Goal: Task Accomplishment & Management: Use online tool/utility

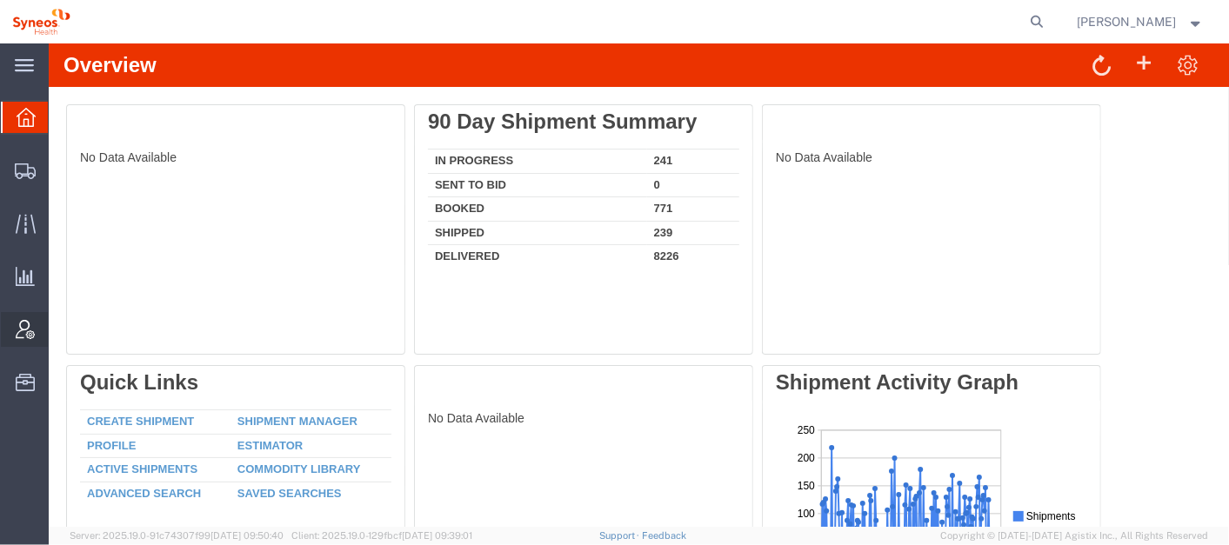
click at [60, 335] on span "Account Admin" at bounding box center [54, 329] width 12 height 35
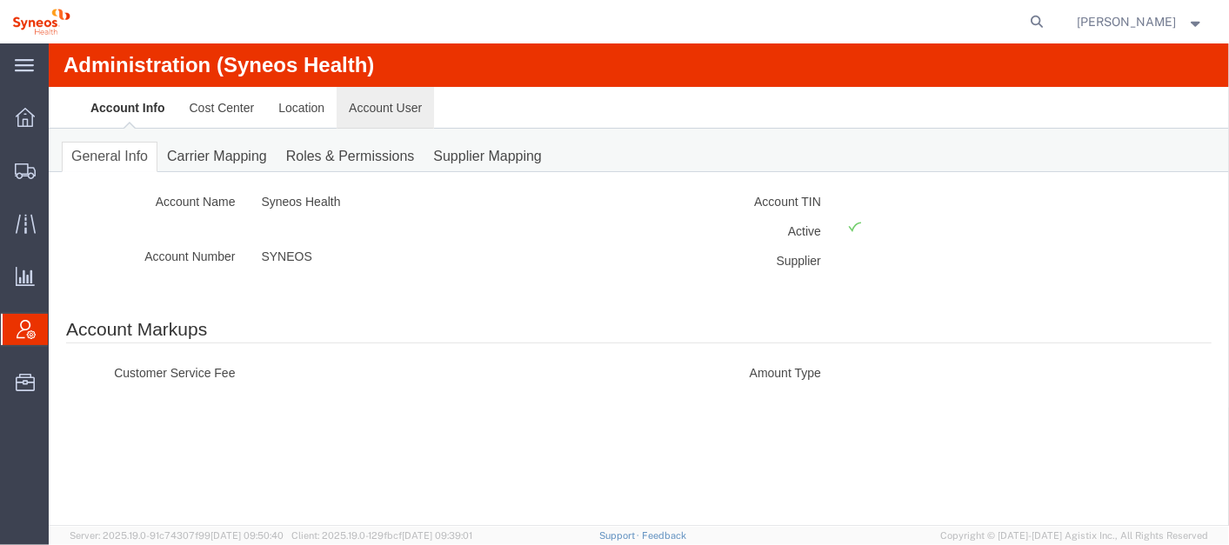
click at [415, 101] on link "Account User" at bounding box center [384, 107] width 97 height 42
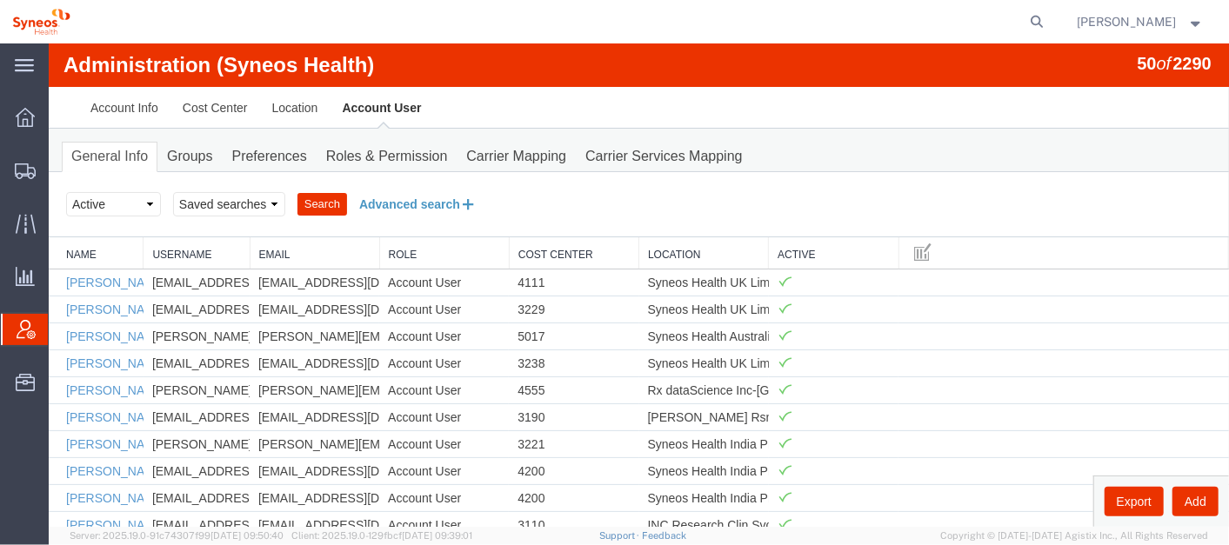
click at [433, 197] on button "Advanced search" at bounding box center [417, 204] width 142 height 30
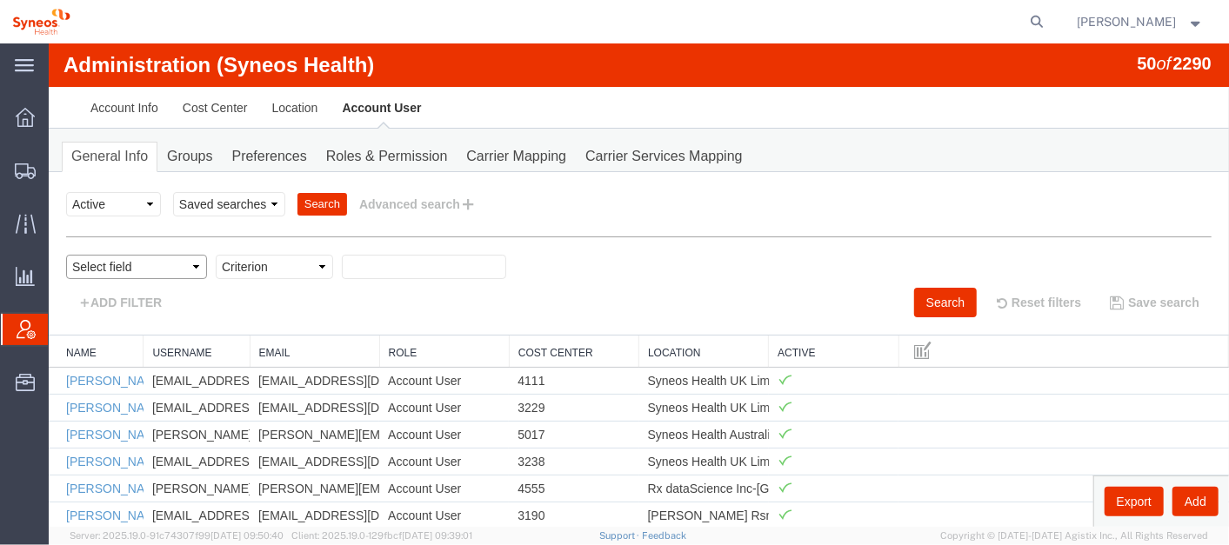
click at [174, 264] on select "Select field Cost Center Email Location Name Role Username" at bounding box center [135, 266] width 141 height 24
select select "email"
click at [65, 254] on select "Select field Cost Center Email Location Name Role Username" at bounding box center [135, 266] width 141 height 24
drag, startPoint x: 250, startPoint y: 261, endPoint x: 243, endPoint y: 356, distance: 95.1
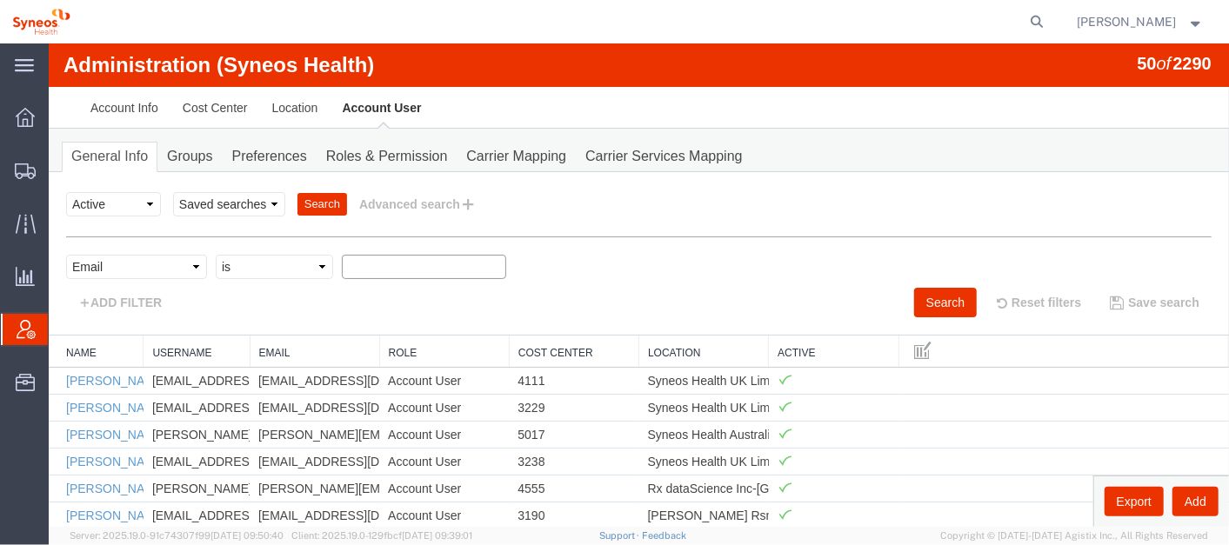
click at [215, 254] on select "Criterion contains does not contain is is blank is not blank starts with" at bounding box center [273, 266] width 117 height 24
click at [279, 268] on select "Criterion contains does not contain is is blank is not blank starts with" at bounding box center [273, 266] width 117 height 24
select select "contains"
click at [215, 254] on select "Criterion contains does not contain is is blank is not blank starts with" at bounding box center [273, 266] width 117 height 24
click at [913, 295] on button "Search" at bounding box center [944, 302] width 63 height 30
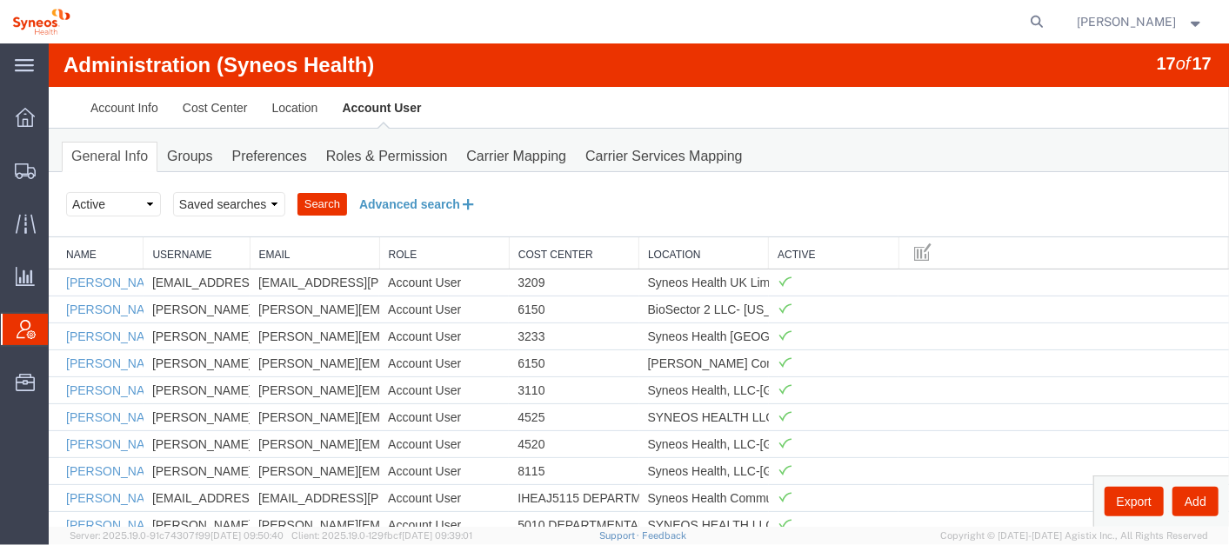
click at [411, 203] on button "Advanced search" at bounding box center [417, 204] width 142 height 30
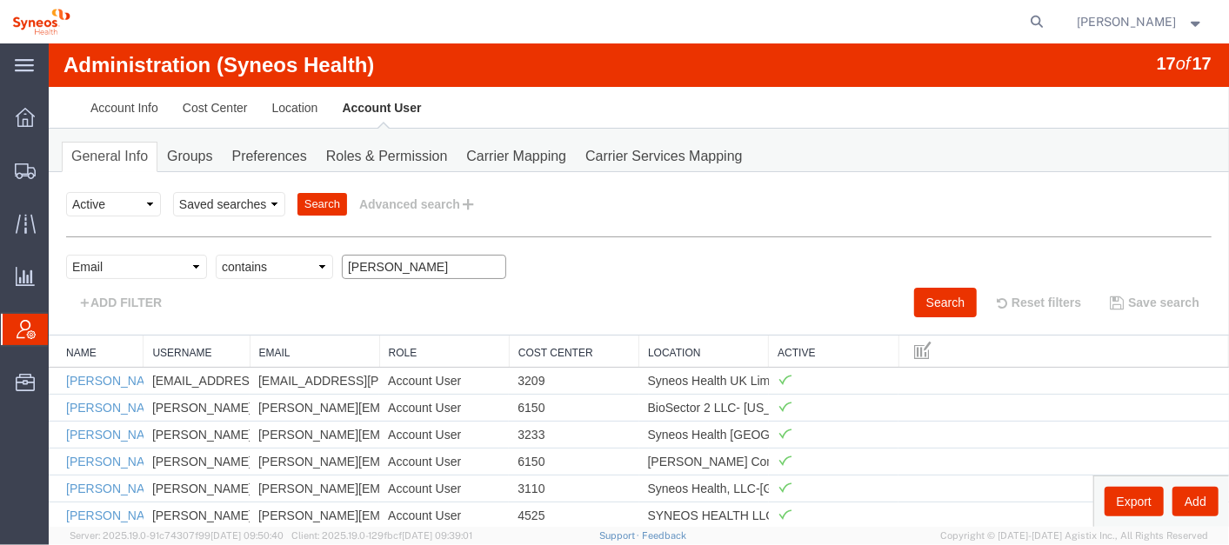
click at [396, 257] on input "[PERSON_NAME]" at bounding box center [423, 266] width 164 height 24
type input "[PERSON_NAME]"
click at [927, 290] on button "Search" at bounding box center [944, 302] width 63 height 30
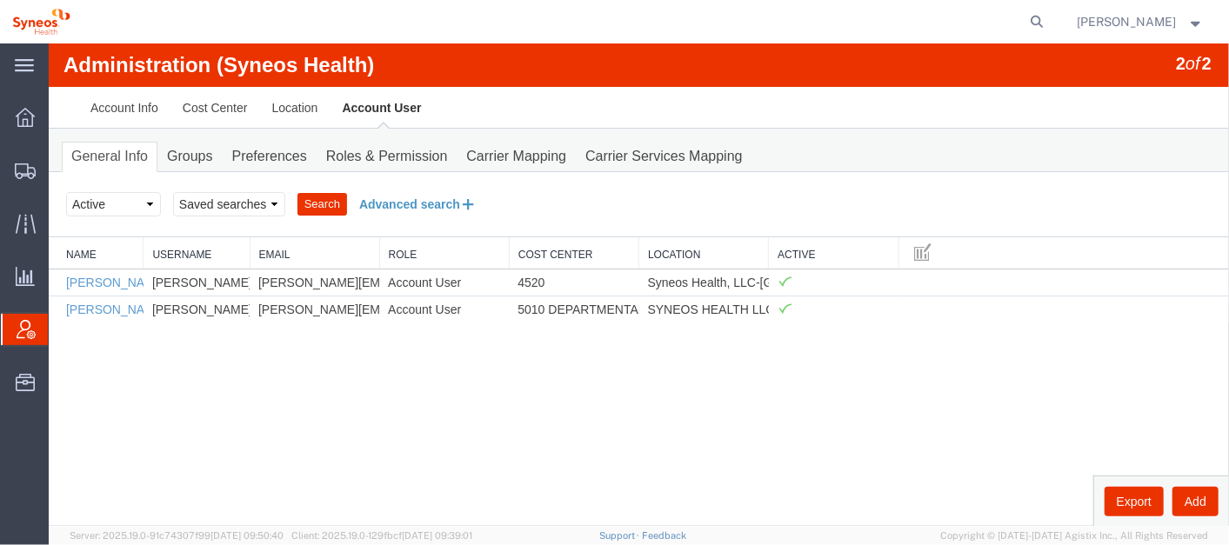
click at [417, 204] on button "Advanced search" at bounding box center [417, 204] width 142 height 30
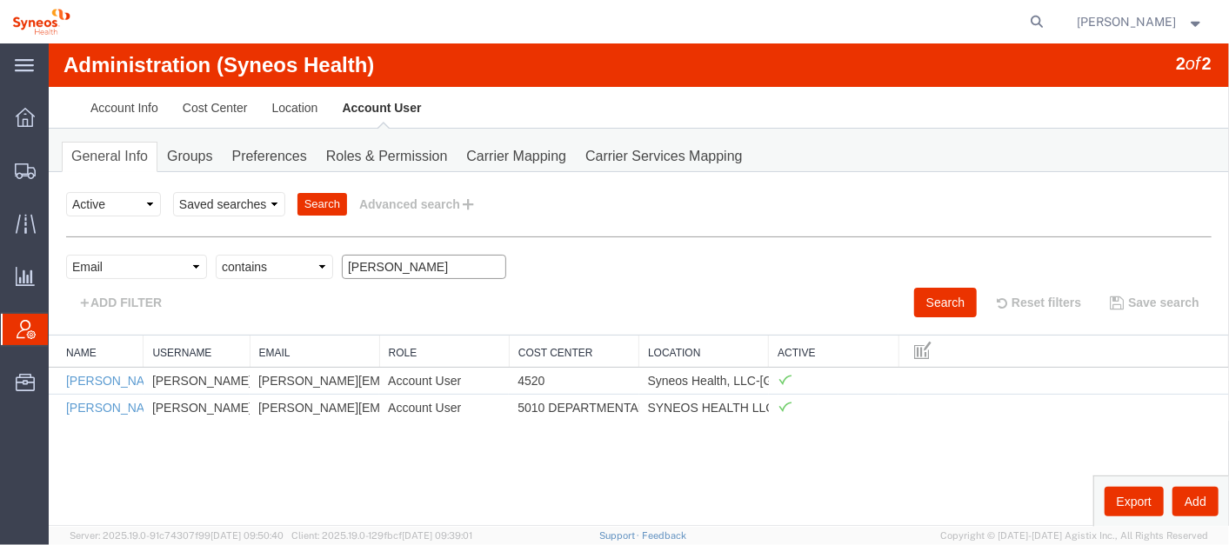
click at [417, 260] on input "[PERSON_NAME]" at bounding box center [423, 266] width 164 height 24
paste input "[PERSON_NAME][EMAIL_ADDRESS][DOMAIN_NAME]"
type input "[PERSON_NAME][EMAIL_ADDRESS][DOMAIN_NAME]"
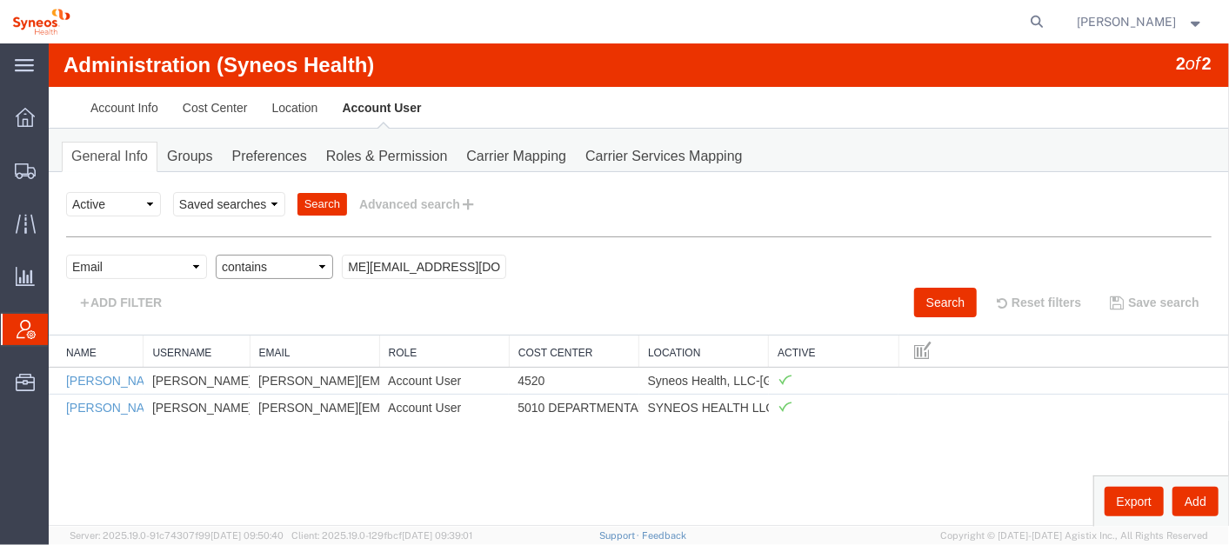
scroll to position [0, 0]
click at [283, 262] on select "Criterion contains does not contain is is blank is not blank starts with" at bounding box center [273, 266] width 117 height 24
select select "is"
click at [215, 254] on select "Criterion contains does not contain is is blank is not blank starts with" at bounding box center [273, 266] width 117 height 24
click at [959, 298] on button "Search" at bounding box center [944, 302] width 63 height 30
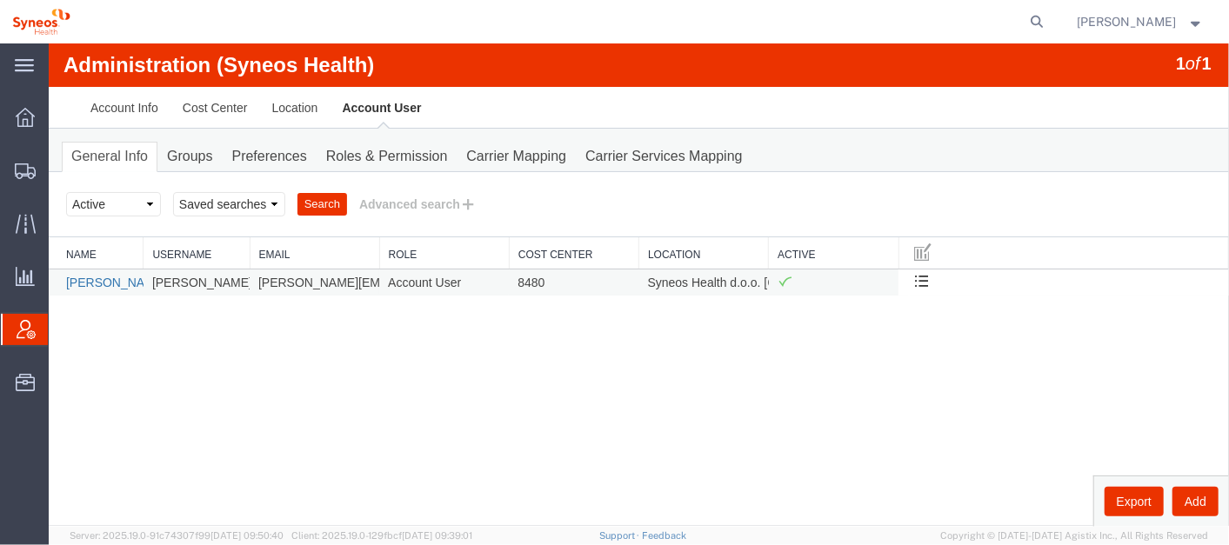
click at [87, 278] on link "[PERSON_NAME]" at bounding box center [115, 282] width 100 height 14
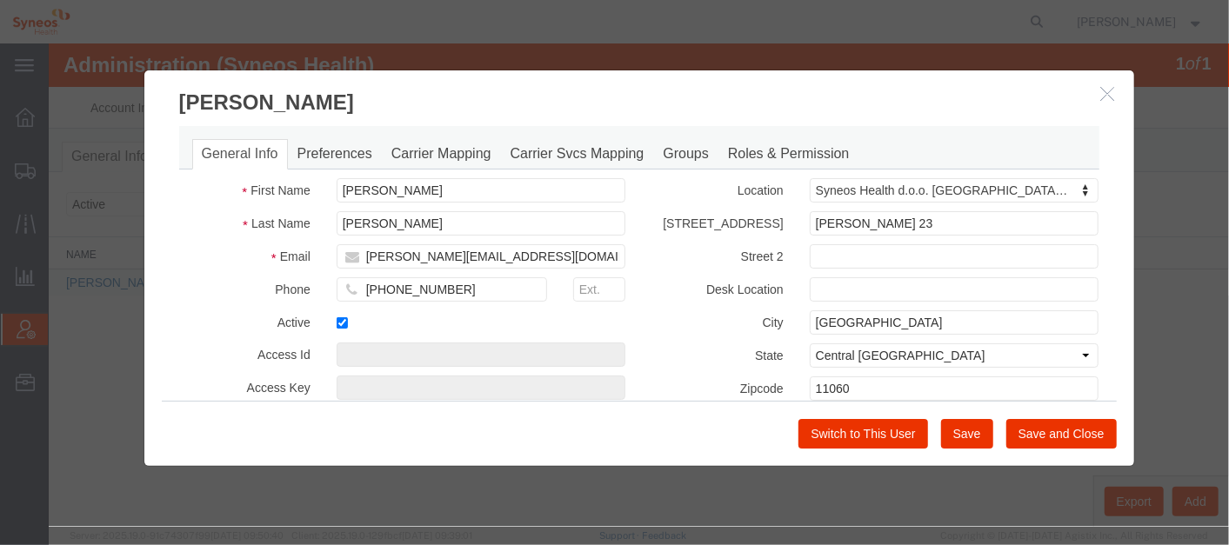
select select "DEPARTMENT"
click at [429, 148] on link "Carrier Mapping" at bounding box center [440, 153] width 119 height 30
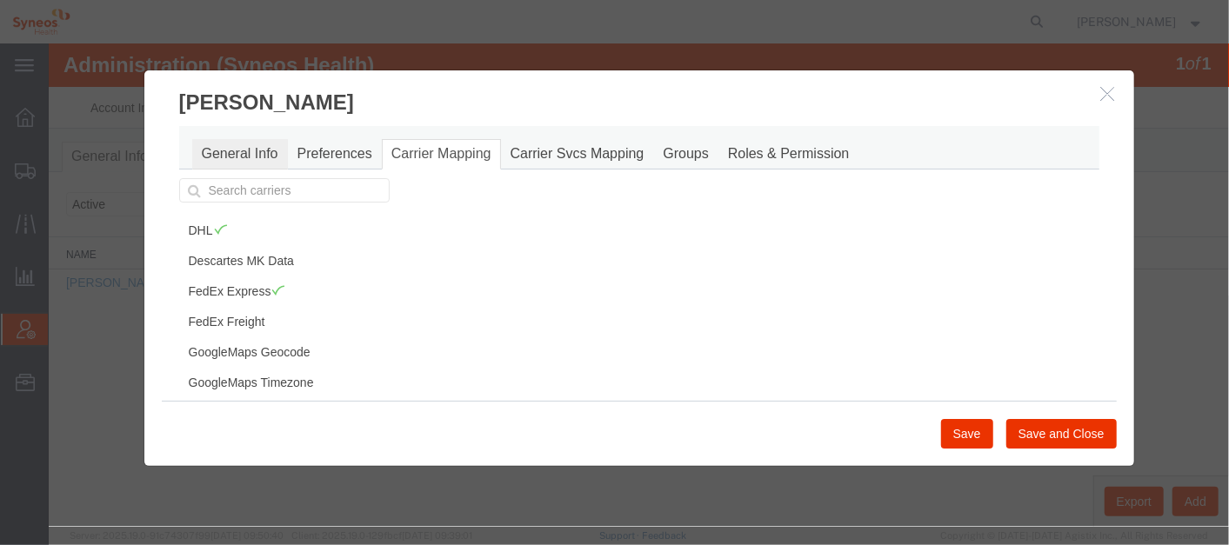
click at [233, 154] on link "General Info" at bounding box center [239, 153] width 96 height 30
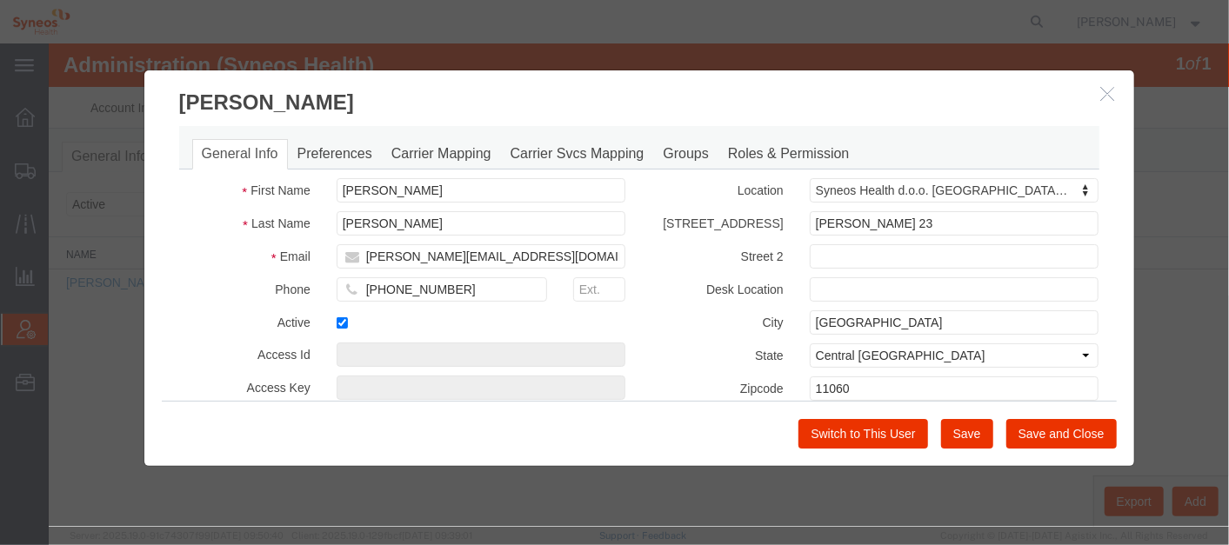
select select "DEPARTMENT"
click at [1110, 86] on icon "button" at bounding box center [1107, 92] width 14 height 15
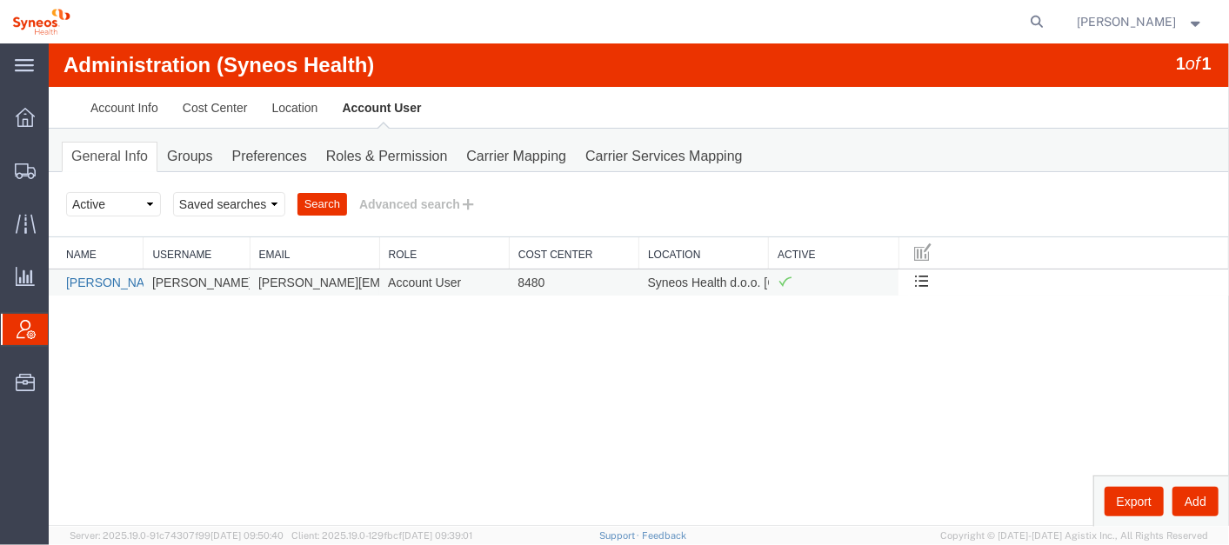
click at [90, 275] on link "[PERSON_NAME]" at bounding box center [115, 282] width 100 height 14
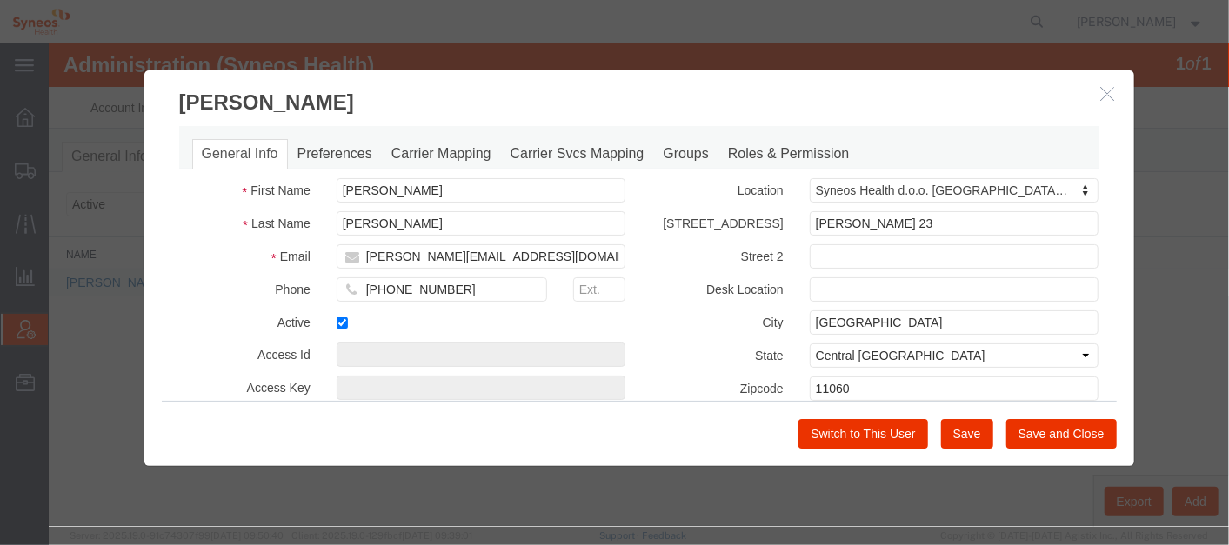
select select "DEPARTMENT"
click at [446, 145] on link "Carrier Mapping" at bounding box center [440, 153] width 119 height 30
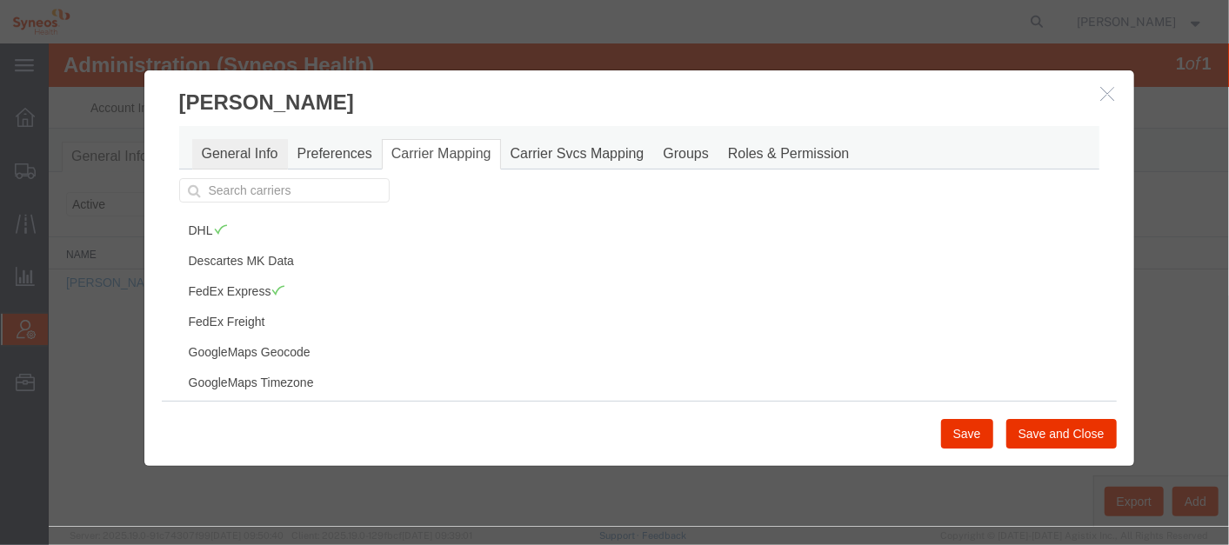
click at [243, 156] on link "General Info" at bounding box center [239, 153] width 96 height 30
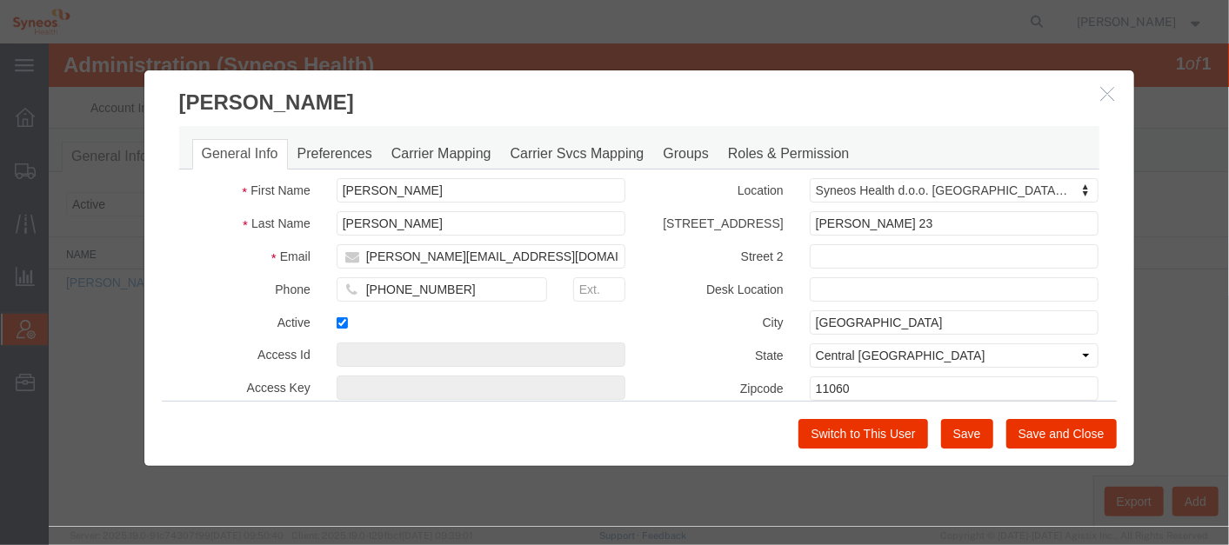
select select "DEPARTMENT"
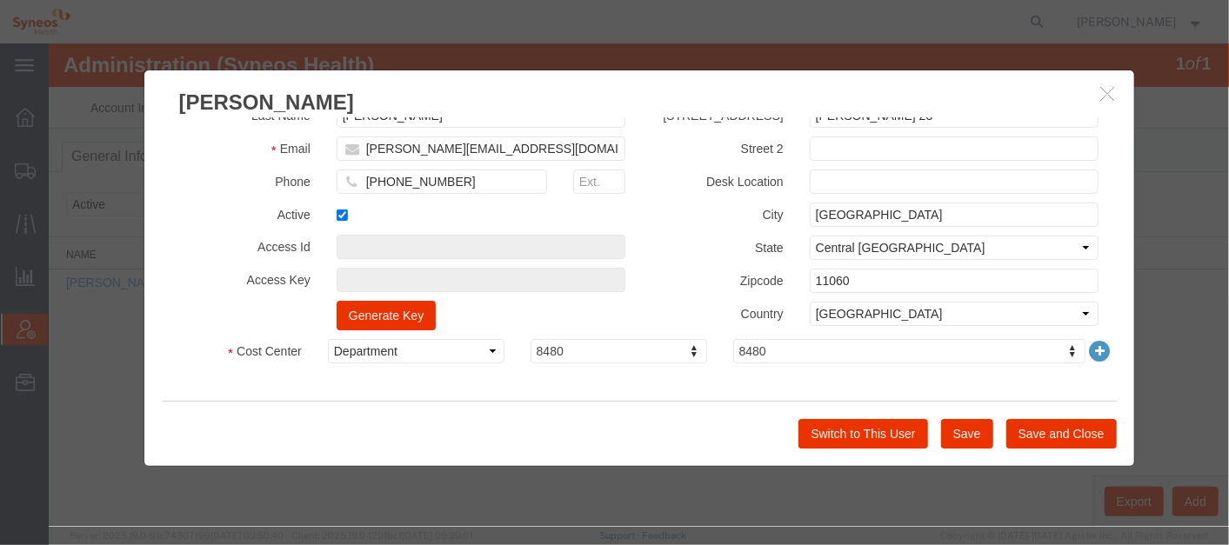
click at [1111, 95] on icon "button" at bounding box center [1107, 92] width 14 height 15
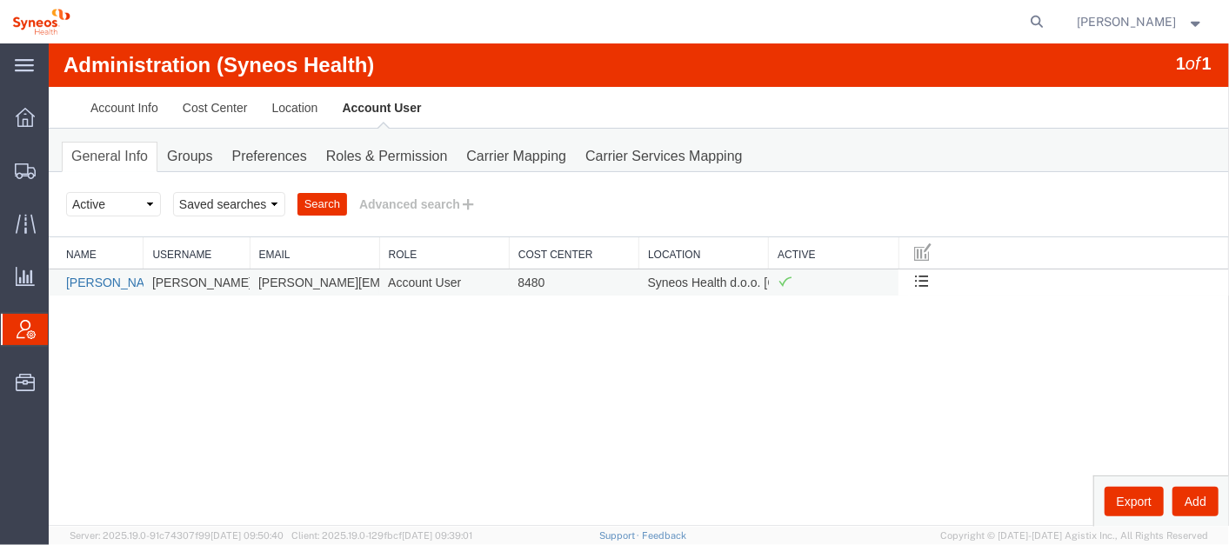
click at [123, 282] on link "[PERSON_NAME]" at bounding box center [115, 282] width 100 height 14
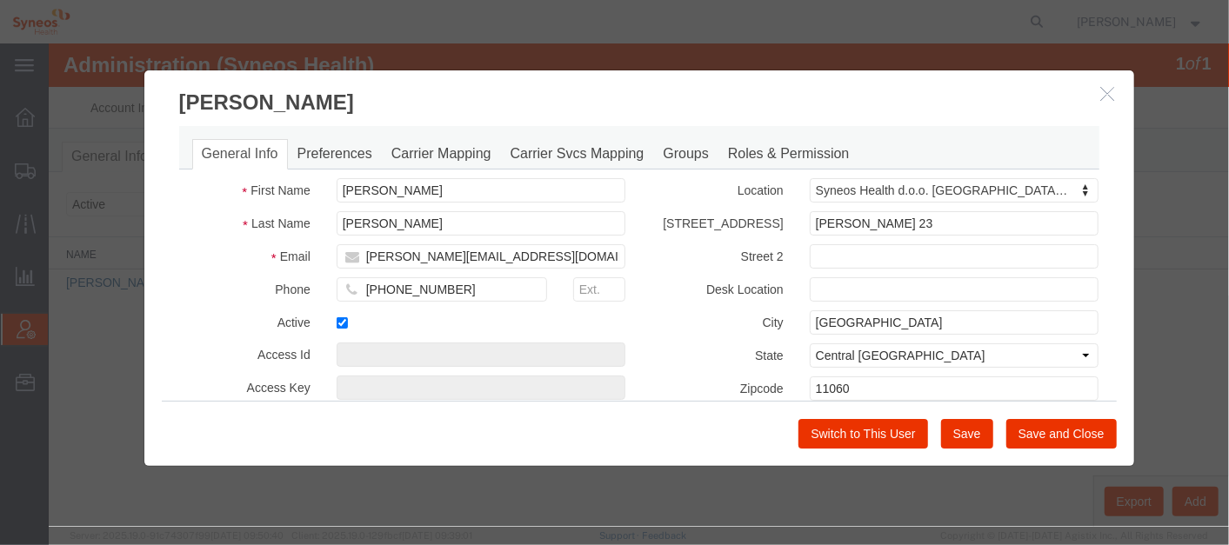
select select "DEPARTMENT"
click at [454, 159] on link "Carrier Mapping" at bounding box center [440, 153] width 119 height 30
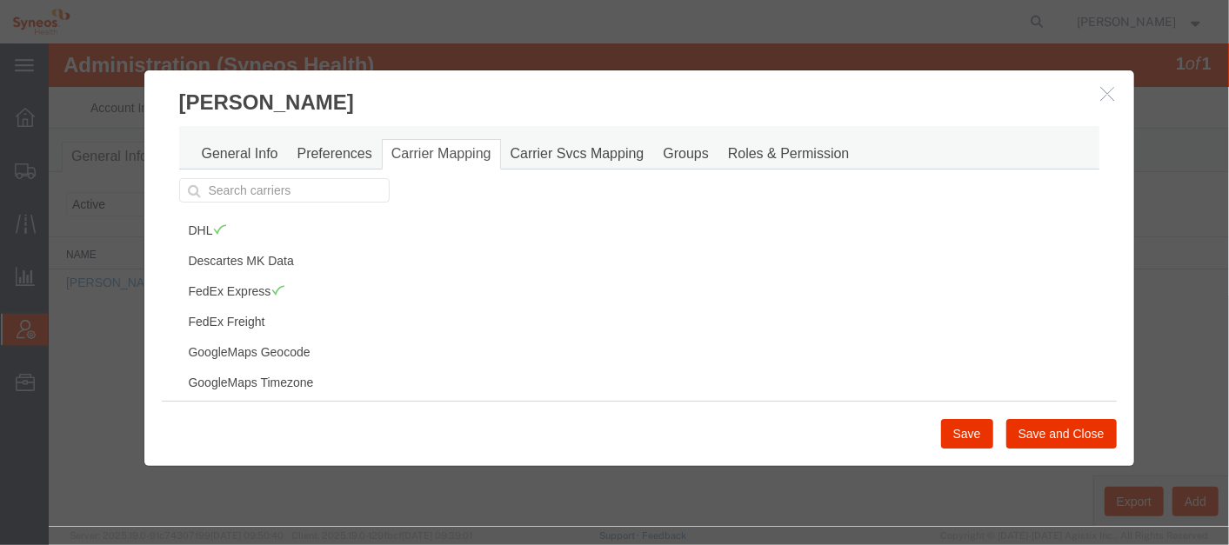
click at [1103, 93] on icon "button" at bounding box center [1107, 92] width 14 height 15
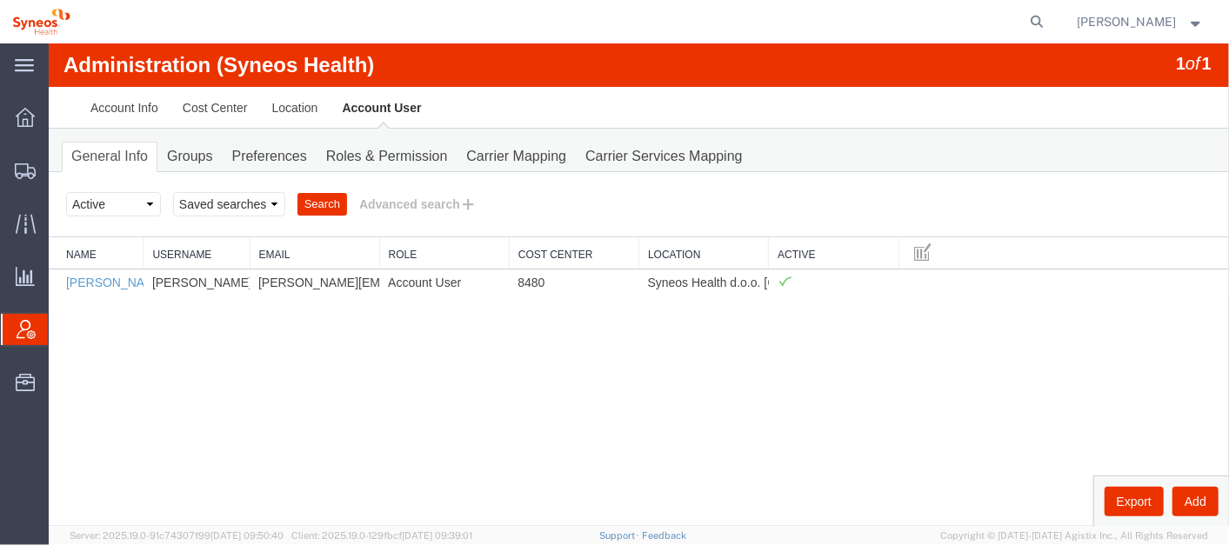
click at [749, 347] on div "Administration (Syneos Health) 1 of 1 Account Info Cost Center Location Account…" at bounding box center [638, 284] width 1180 height 483
click at [1050, 16] on icon at bounding box center [1038, 22] width 24 height 24
paste input "56846867"
type input "56846867"
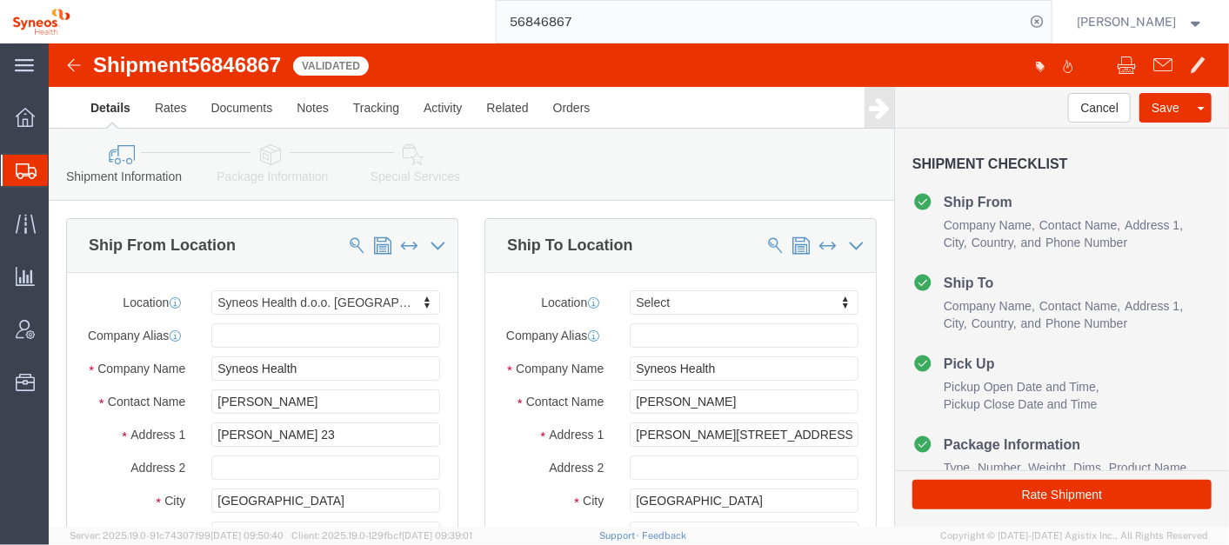
select select "63774"
select select
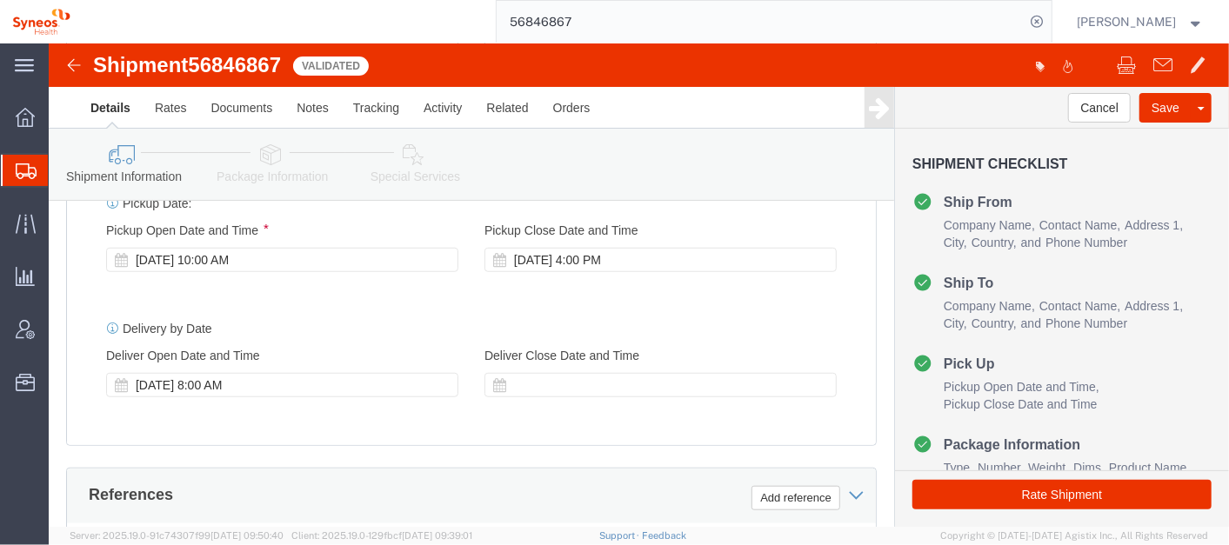
scroll to position [703, 0]
click icon
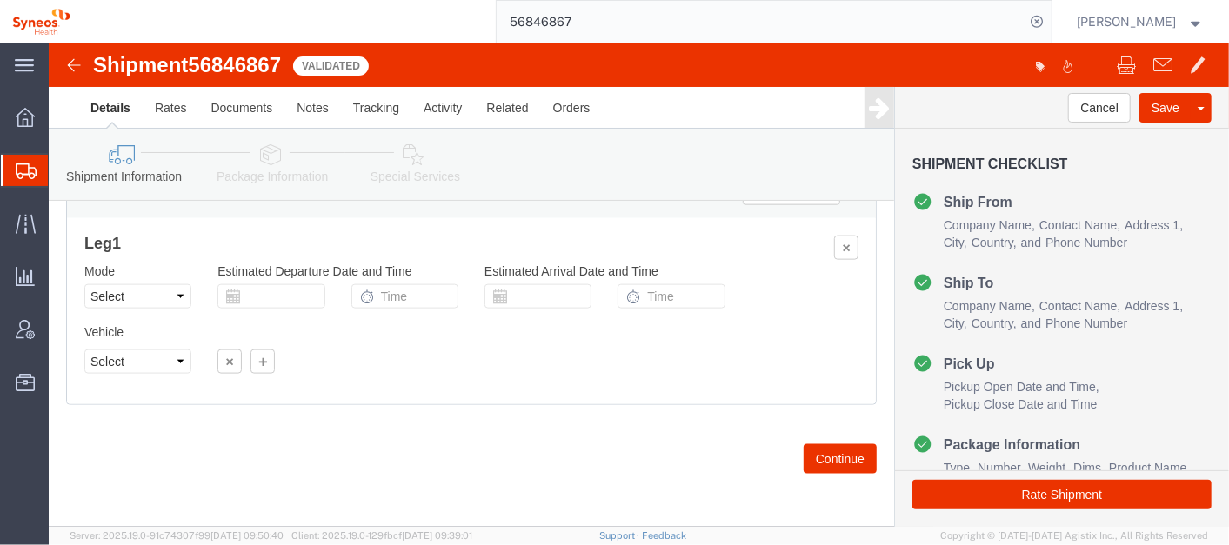
scroll to position [1161, 0]
click button "Continue"
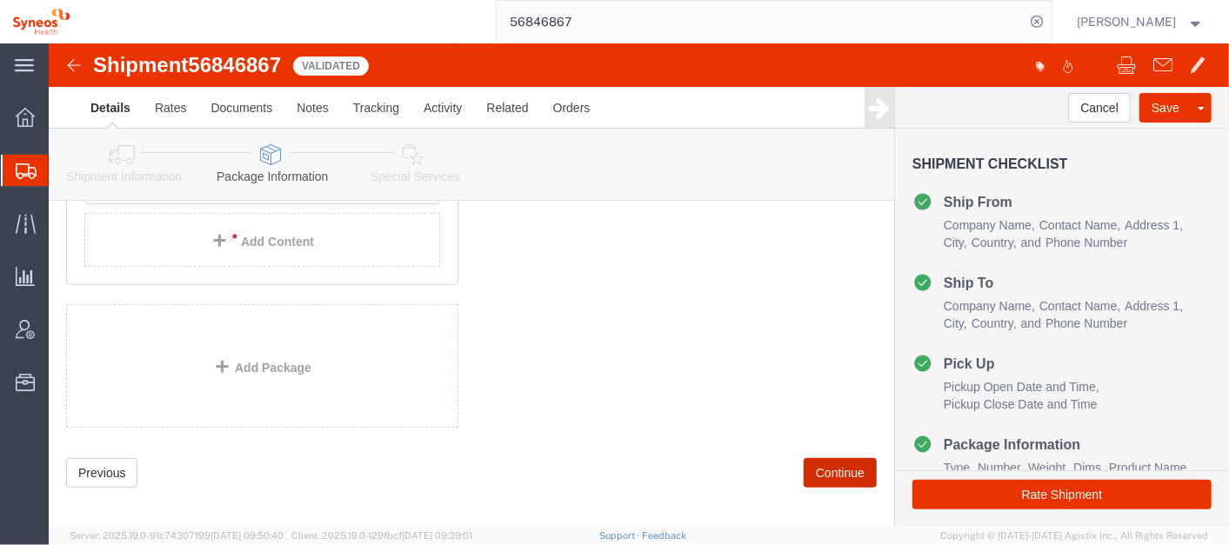
scroll to position [427, 0]
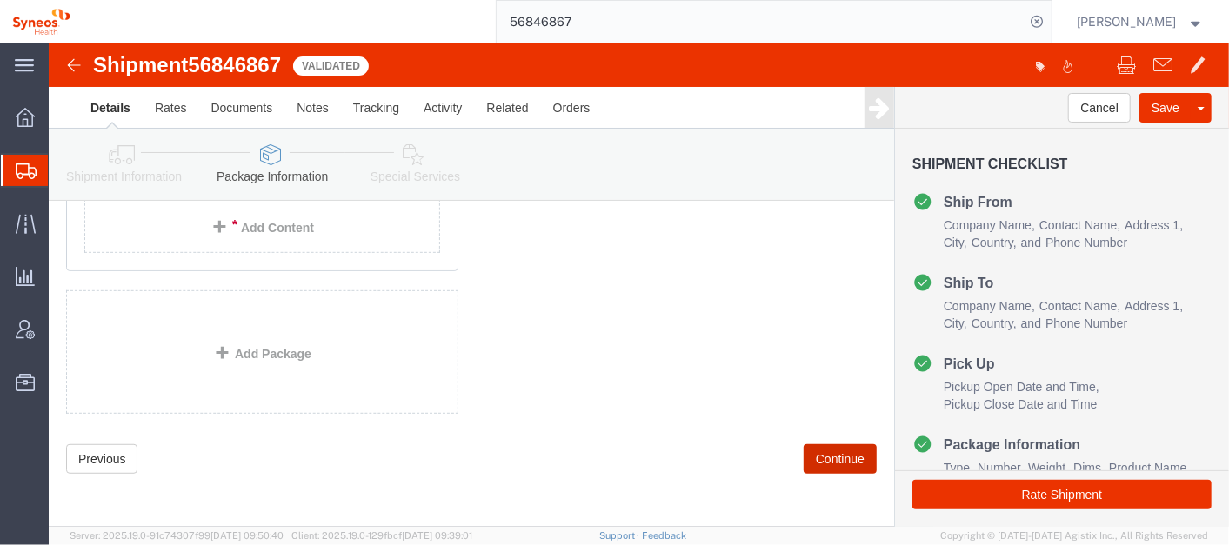
click button "Continue"
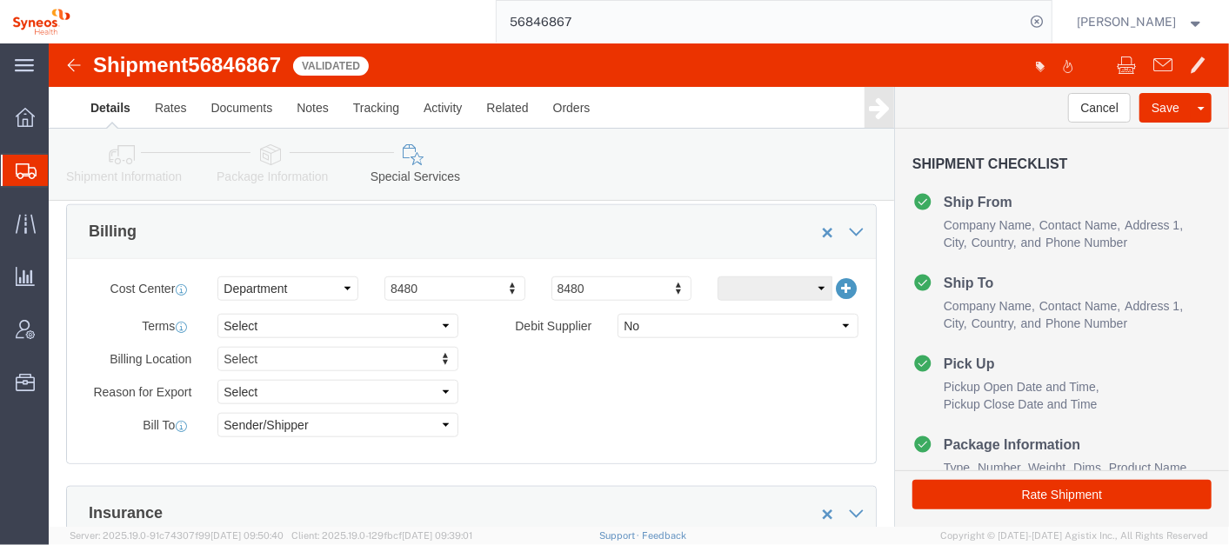
scroll to position [801, 0]
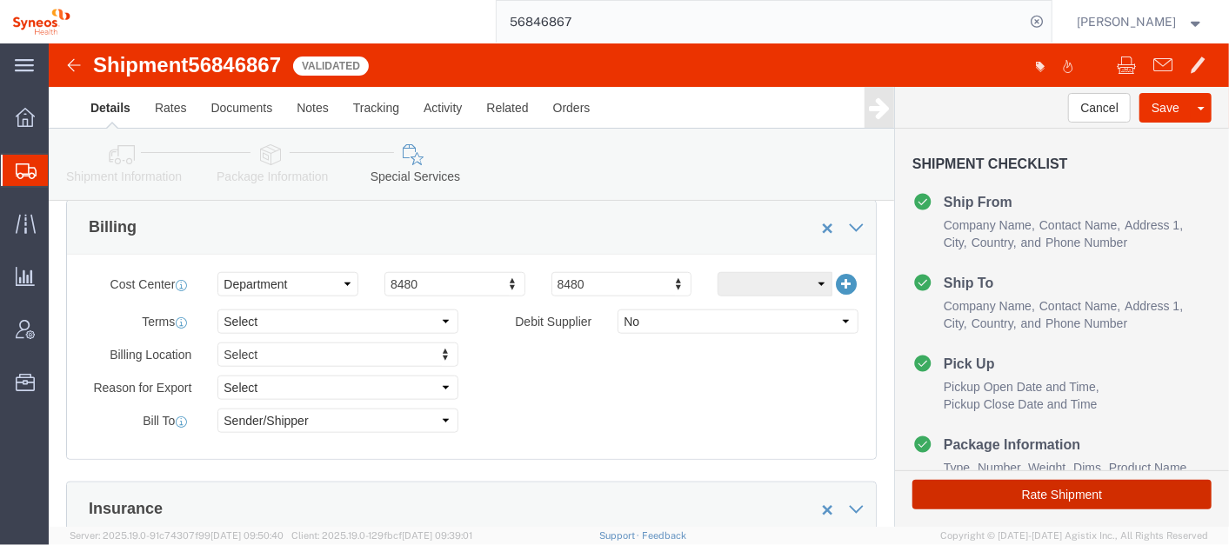
click button "Rate Shipment"
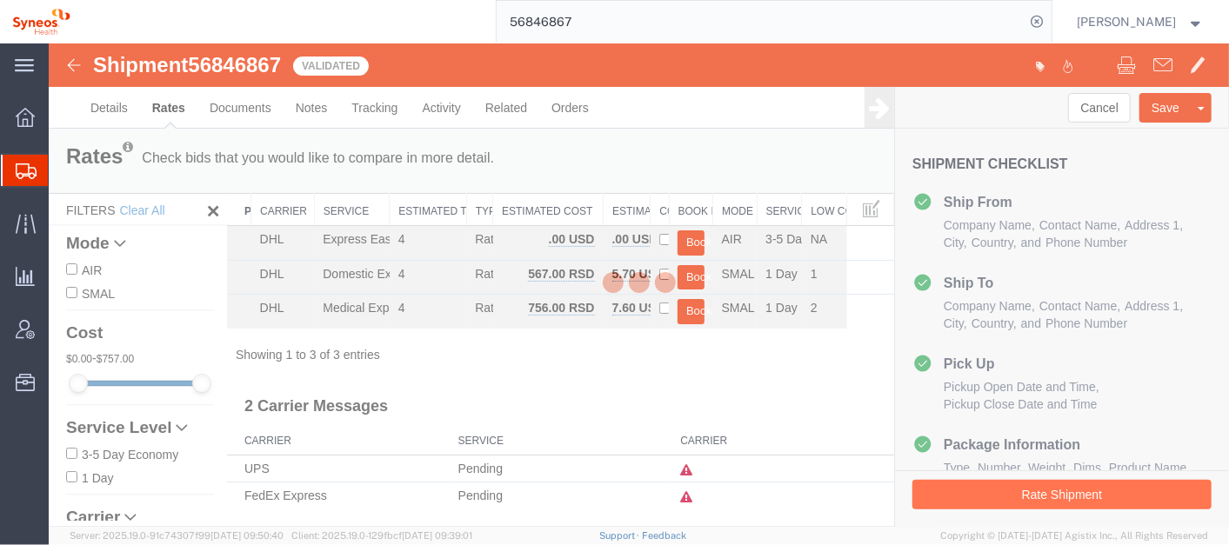
scroll to position [0, 0]
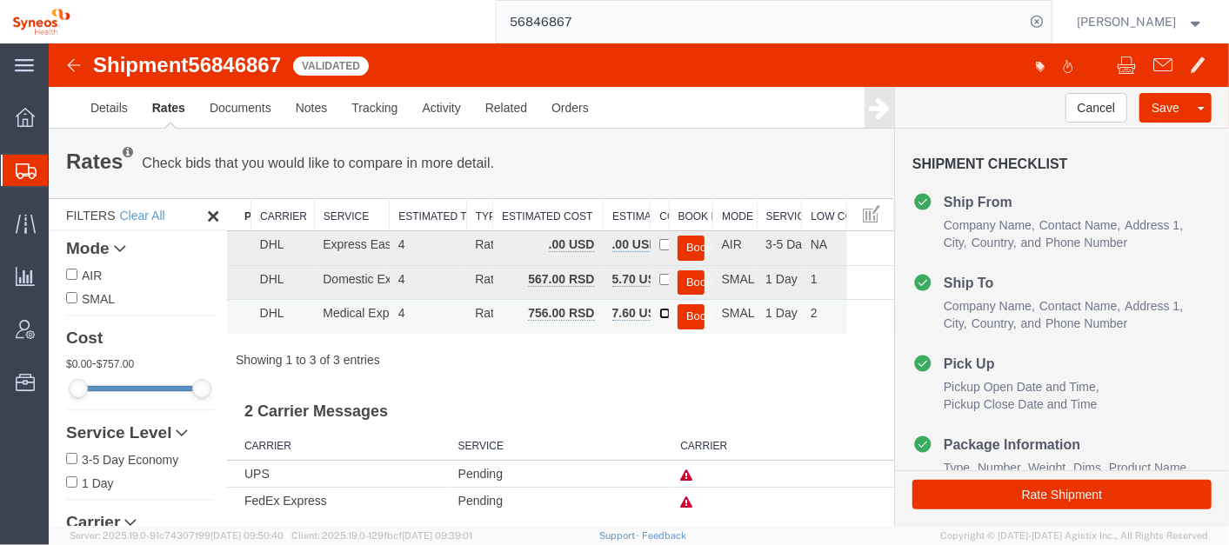
click at [659, 311] on input "checkbox" at bounding box center [664, 312] width 11 height 11
checkbox input "true"
